Goal: Check status

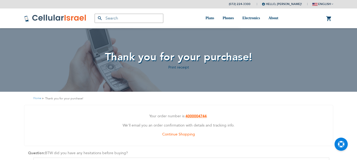
scroll to position [3, 0]
drag, startPoint x: 185, startPoint y: 115, endPoint x: 206, endPoint y: 115, distance: 21.4
click at [209, 116] on p "Your order number is: 4000004744 ." at bounding box center [178, 116] width 301 height 7
copy p "4000004744 ."
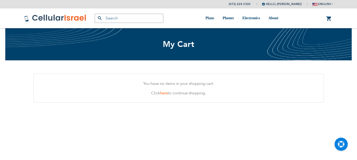
scroll to position [3, 0]
click at [55, 19] on img at bounding box center [55, 18] width 63 height 8
